Goal: Entertainment & Leisure: Consume media (video, audio)

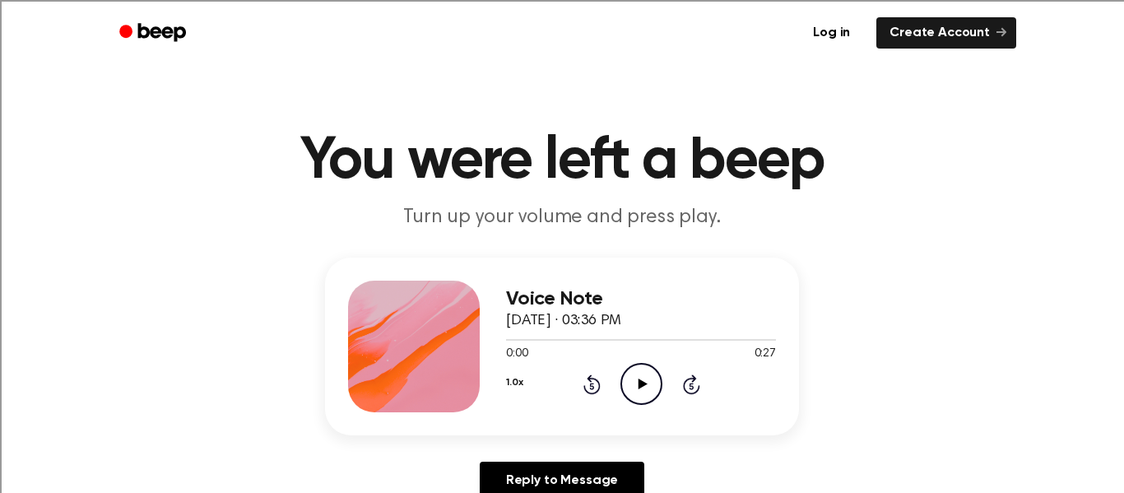
click at [637, 396] on icon "Play Audio" at bounding box center [641, 384] width 42 height 42
click at [651, 392] on icon "Pause Audio" at bounding box center [641, 384] width 42 height 42
click at [647, 382] on icon "Play Audio" at bounding box center [641, 384] width 42 height 42
click at [591, 384] on icon at bounding box center [591, 385] width 4 height 7
click at [591, 387] on icon "Rewind 5 seconds" at bounding box center [591, 383] width 18 height 21
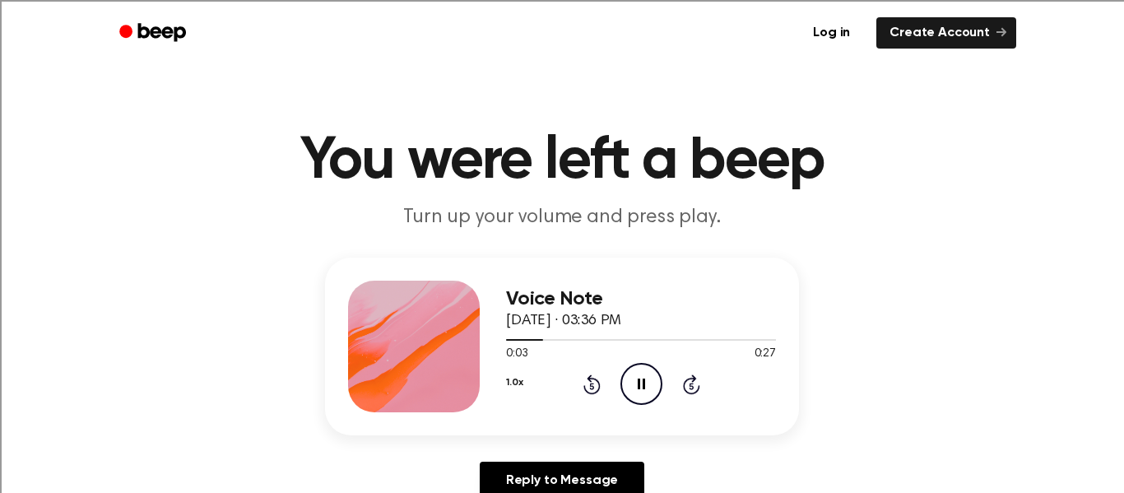
click at [584, 379] on icon "Rewind 5 seconds" at bounding box center [591, 383] width 18 height 21
click at [586, 393] on icon at bounding box center [591, 384] width 17 height 20
click at [617, 392] on div "1.0x Rewind 5 seconds Play Audio Skip 5 seconds" at bounding box center [641, 384] width 270 height 42
click at [639, 390] on icon "Play Audio" at bounding box center [641, 384] width 42 height 42
click at [591, 386] on icon at bounding box center [591, 385] width 4 height 7
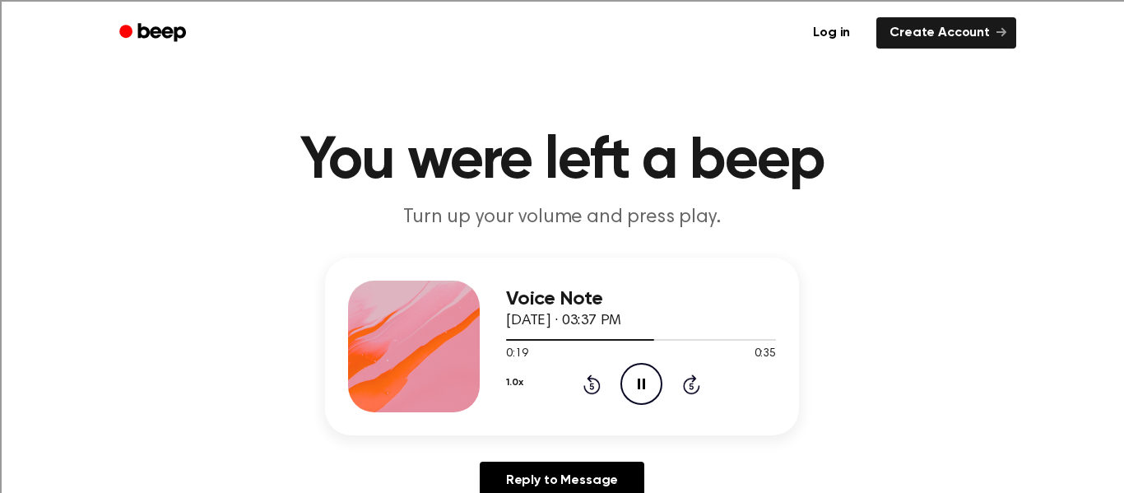
click at [591, 387] on icon "Rewind 5 seconds" at bounding box center [591, 383] width 18 height 21
click at [591, 386] on icon at bounding box center [591, 385] width 4 height 7
click at [597, 375] on icon "Rewind 5 seconds" at bounding box center [591, 383] width 18 height 21
click at [596, 373] on div "1.0x Rewind 5 seconds Pause Audio Skip 5 seconds" at bounding box center [641, 384] width 270 height 42
click at [591, 385] on icon "Rewind 5 seconds" at bounding box center [591, 383] width 18 height 21
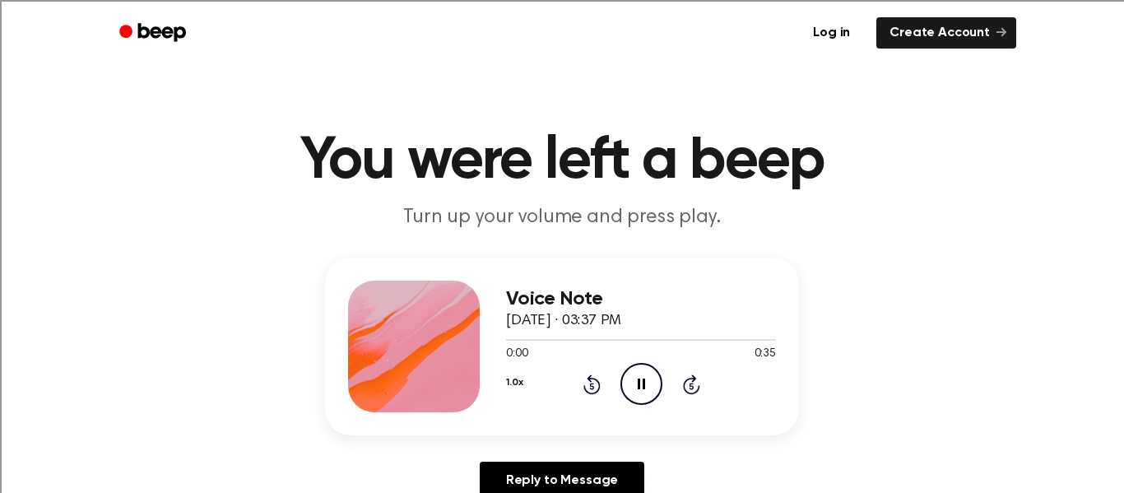
click at [590, 382] on icon at bounding box center [591, 384] width 17 height 20
click at [591, 386] on icon at bounding box center [591, 385] width 4 height 7
click at [585, 375] on icon "Rewind 5 seconds" at bounding box center [591, 383] width 18 height 21
click at [596, 380] on icon at bounding box center [591, 384] width 17 height 20
click at [600, 392] on icon "Rewind 5 seconds" at bounding box center [591, 383] width 18 height 21
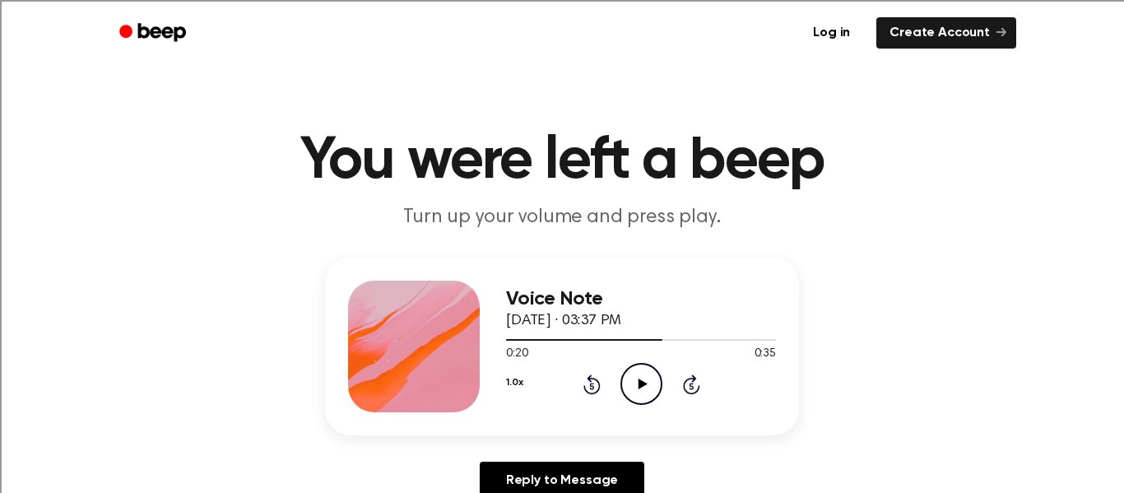
click at [597, 394] on icon "Rewind 5 seconds" at bounding box center [591, 383] width 18 height 21
click at [613, 394] on div "1.0x Rewind 5 seconds Play Audio Skip 5 seconds" at bounding box center [641, 384] width 270 height 42
click at [598, 393] on icon "Rewind 5 seconds" at bounding box center [591, 383] width 18 height 21
click at [599, 404] on div "1.0x Rewind 5 seconds Play Audio Skip 5 seconds" at bounding box center [641, 384] width 270 height 42
click at [596, 394] on icon "Rewind 5 seconds" at bounding box center [591, 383] width 18 height 21
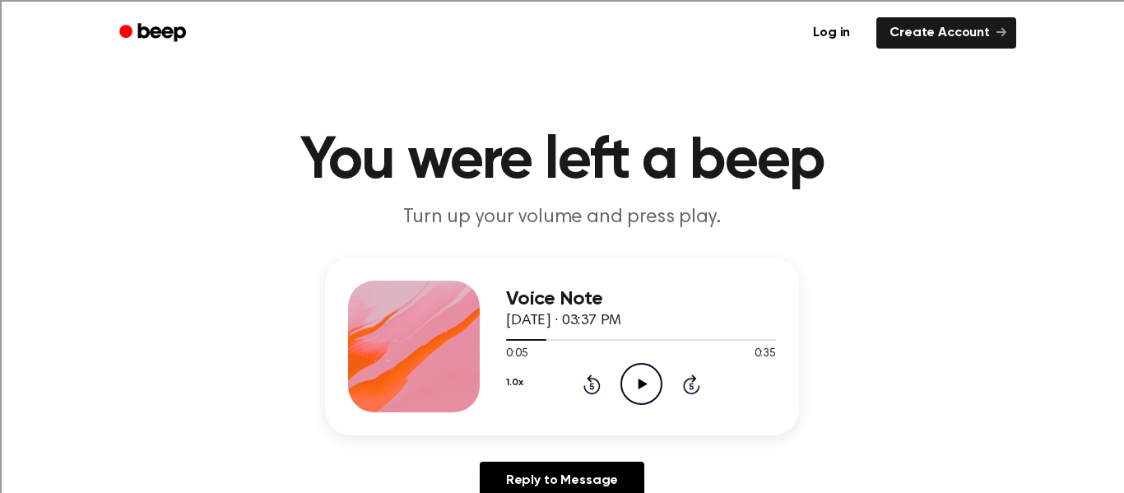
click at [593, 393] on icon at bounding box center [591, 384] width 17 height 20
click at [589, 409] on div "Voice Note October 8, 2025 · 03:37 PM 0:00 0:35 Your browser does not support t…" at bounding box center [641, 346] width 270 height 132
click at [591, 386] on icon at bounding box center [591, 385] width 4 height 7
click at [642, 377] on icon "Play Audio" at bounding box center [641, 384] width 42 height 42
click at [628, 394] on icon "Play Audio" at bounding box center [641, 384] width 42 height 42
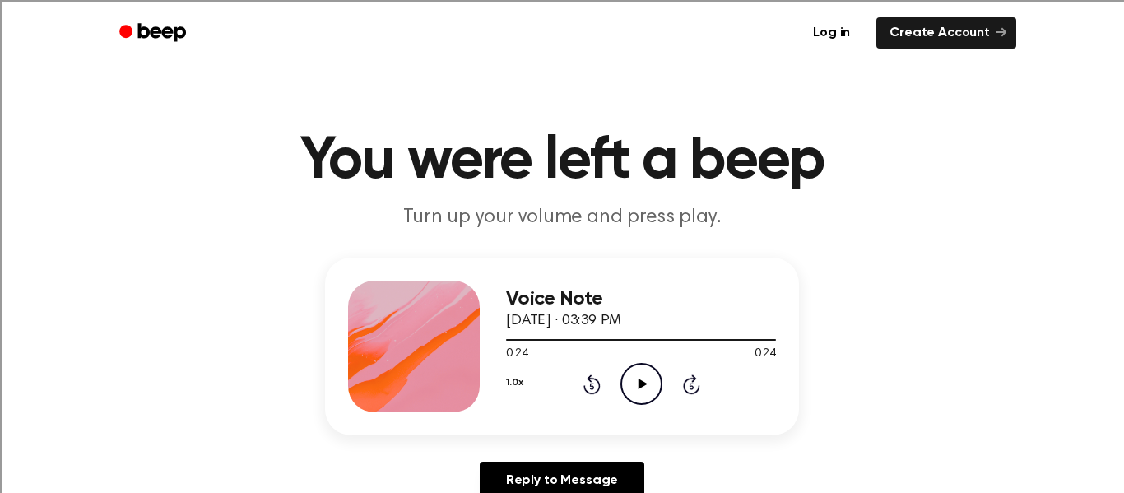
click at [597, 395] on div "1.0x Rewind 5 seconds Play Audio Skip 5 seconds" at bounding box center [641, 384] width 270 height 42
click at [591, 385] on icon at bounding box center [591, 385] width 4 height 7
click at [598, 388] on icon at bounding box center [591, 383] width 17 height 20
click at [600, 387] on icon at bounding box center [591, 383] width 17 height 20
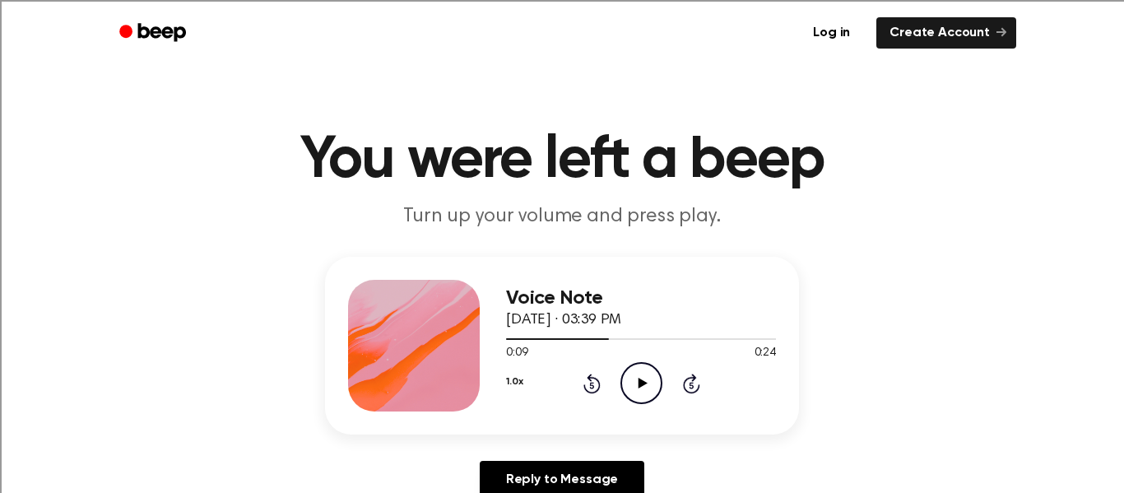
click at [598, 387] on icon at bounding box center [591, 383] width 17 height 20
click at [599, 381] on icon at bounding box center [591, 383] width 17 height 20
click at [587, 378] on icon at bounding box center [591, 384] width 17 height 20
click at [647, 376] on icon "Play Audio" at bounding box center [641, 384] width 42 height 42
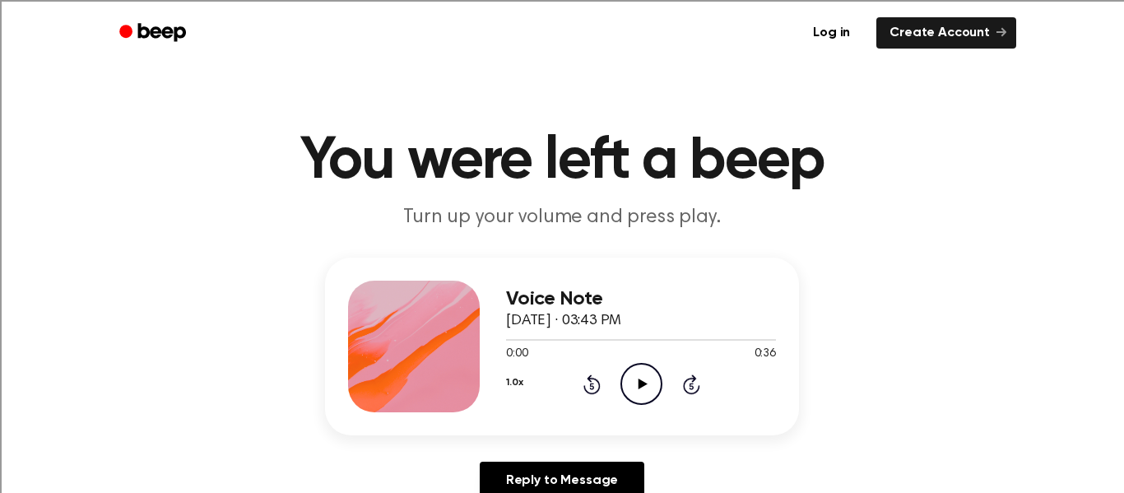
click at [633, 379] on icon "Play Audio" at bounding box center [641, 384] width 42 height 42
click at [651, 376] on icon "Play Audio" at bounding box center [641, 384] width 42 height 42
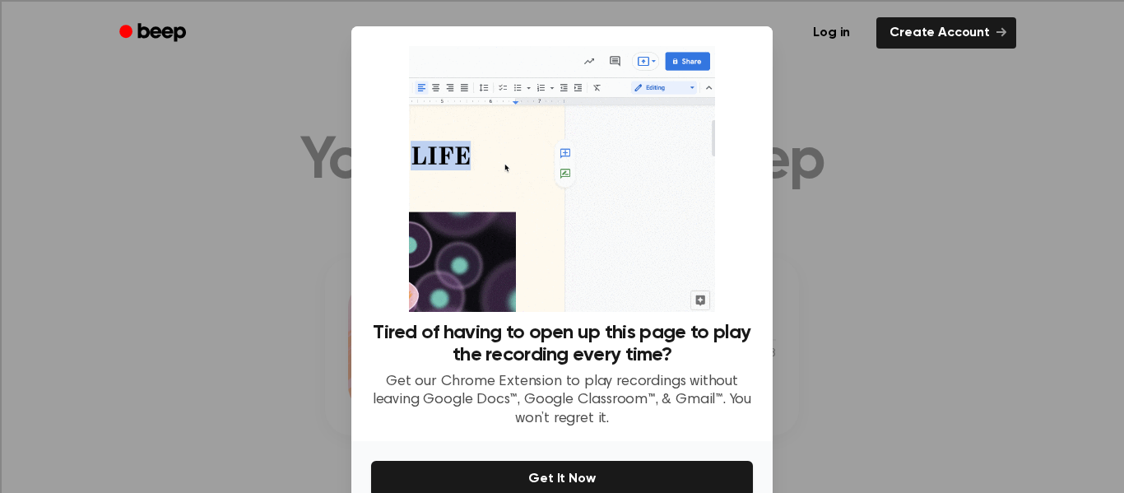
click at [934, 311] on div at bounding box center [562, 246] width 1124 height 493
click at [959, 289] on div at bounding box center [562, 246] width 1124 height 493
click at [861, 137] on div at bounding box center [562, 246] width 1124 height 493
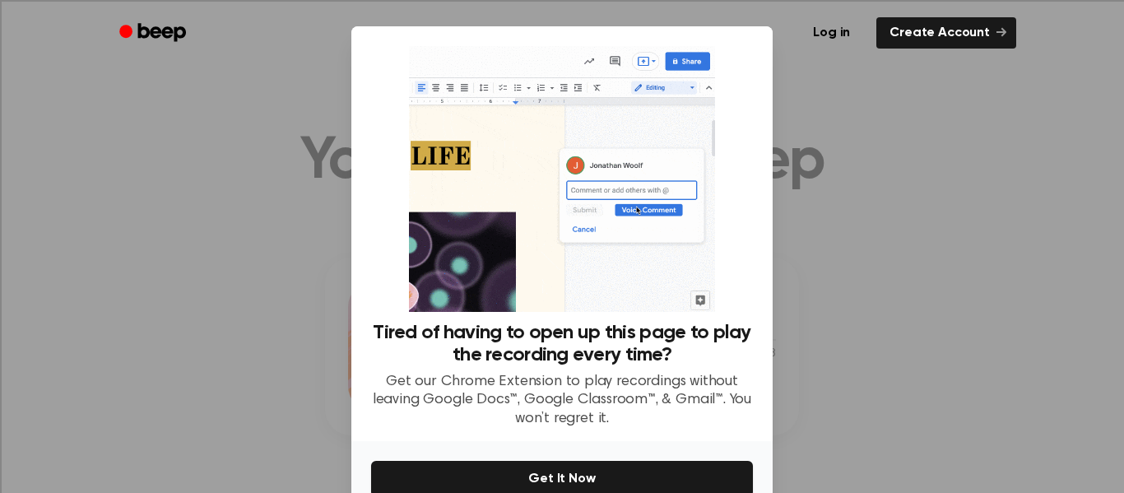
click at [944, 105] on div at bounding box center [562, 246] width 1124 height 493
click at [224, 72] on div at bounding box center [562, 246] width 1124 height 493
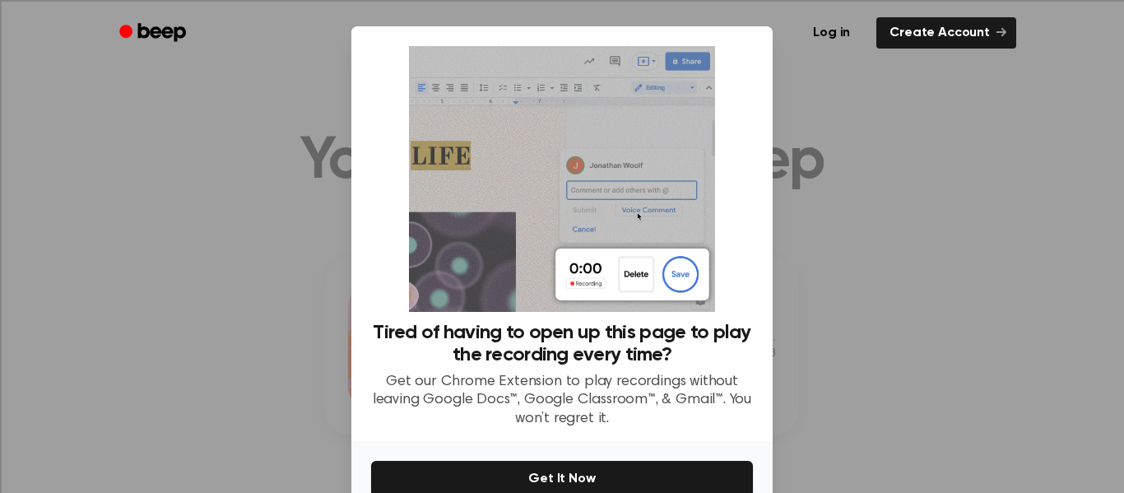
click at [291, 2] on div "Log in Create Account" at bounding box center [562, 33] width 908 height 66
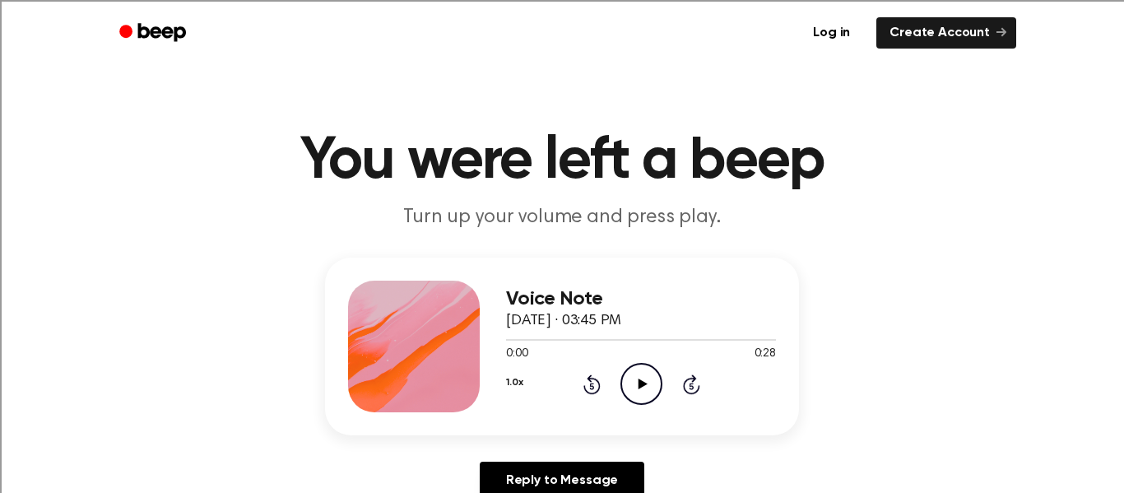
click at [638, 375] on icon "Play Audio" at bounding box center [641, 384] width 42 height 42
